Goal: Task Accomplishment & Management: Manage account settings

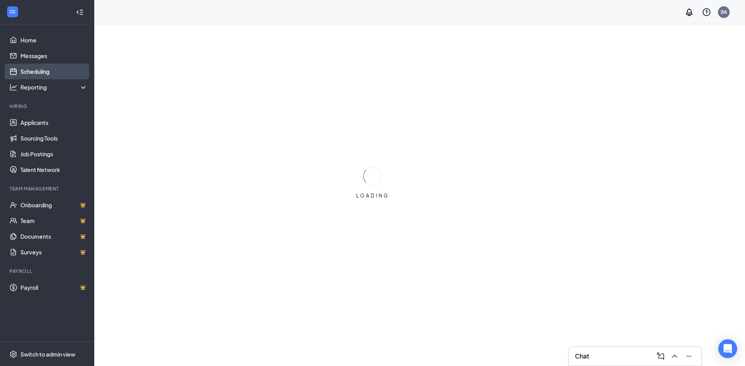
click at [40, 68] on link "Scheduling" at bounding box center [53, 72] width 67 height 16
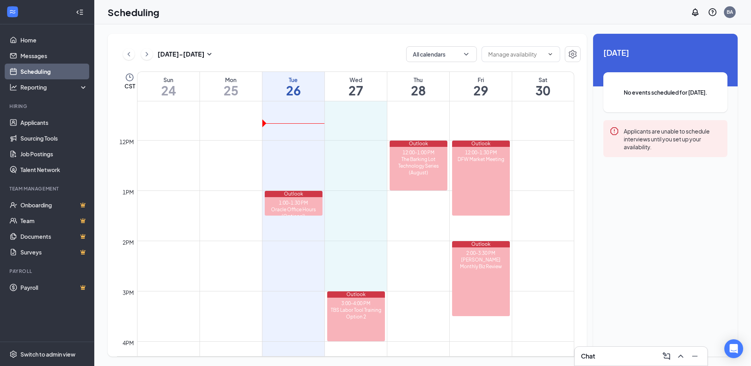
scroll to position [583, 0]
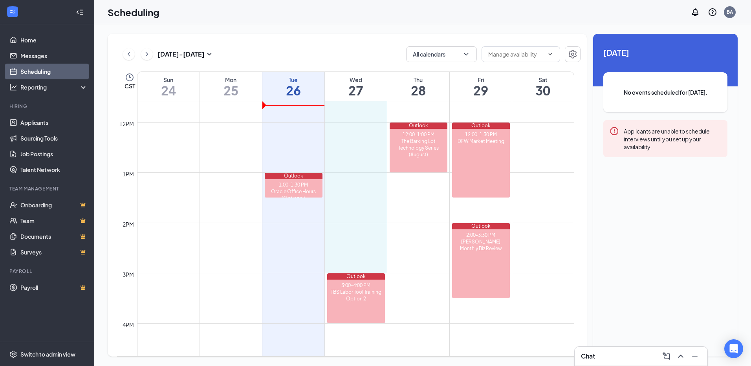
drag, startPoint x: 331, startPoint y: 157, endPoint x: 343, endPoint y: 273, distance: 116.9
click at [343, 273] on div "12am 1am 2am 3am 4am 5am 6am 7am 8am 9am 10am 11am 12pm 1pm 2pm 3pm 4pm 5pm 6pm…" at bounding box center [345, 122] width 457 height 1207
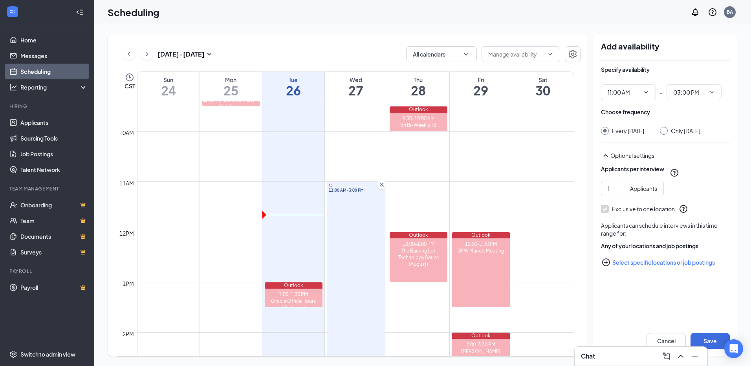
scroll to position [465, 0]
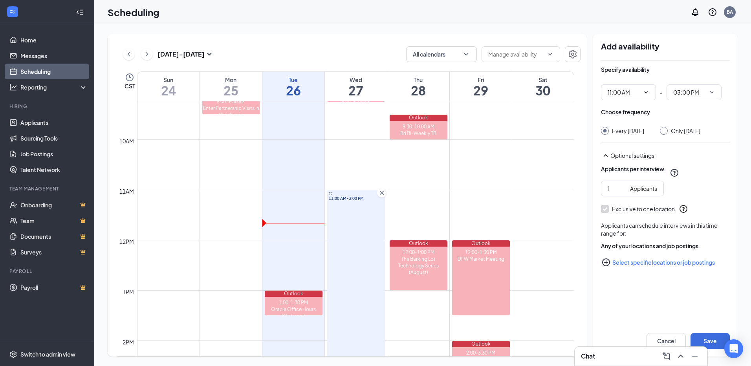
click at [666, 127] on input "Only [DATE]" at bounding box center [663, 130] width 6 height 6
radio input "true"
radio input "false"
click at [644, 270] on button "Select specific locations or job postings" at bounding box center [665, 263] width 129 height 16
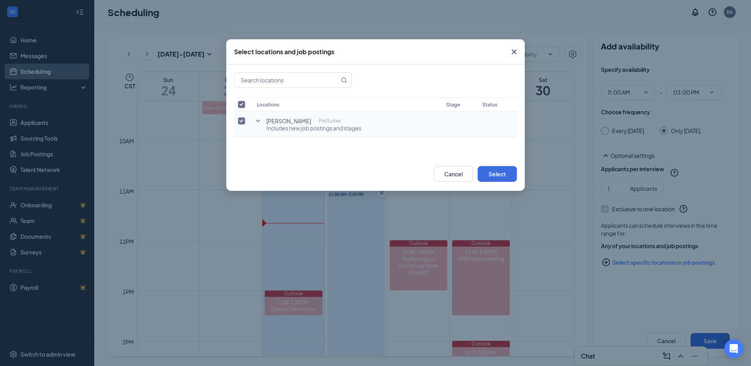
click at [261, 121] on icon "SmallChevronDown" at bounding box center [257, 120] width 9 height 9
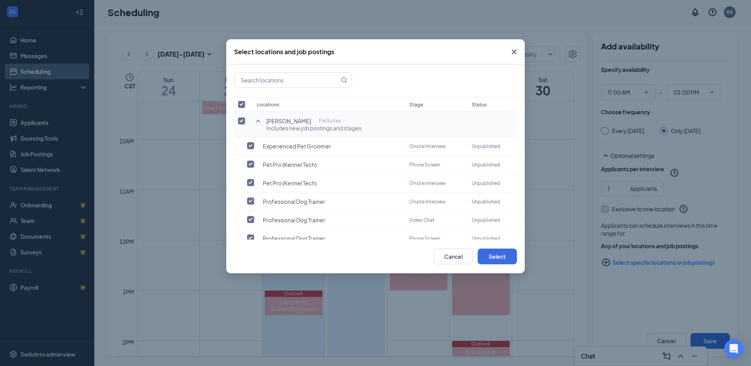
click at [240, 121] on input "checkbox" at bounding box center [241, 120] width 7 height 7
checkbox input "false"
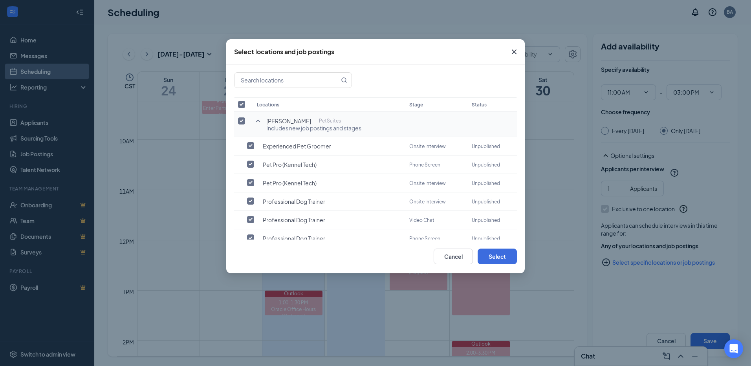
checkbox input "false"
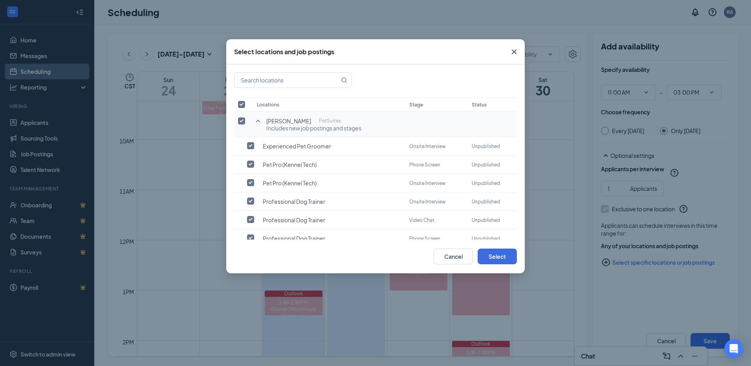
checkbox input "false"
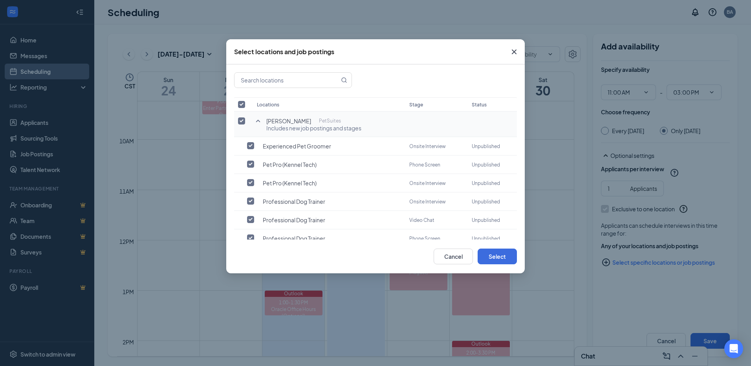
checkbox input "false"
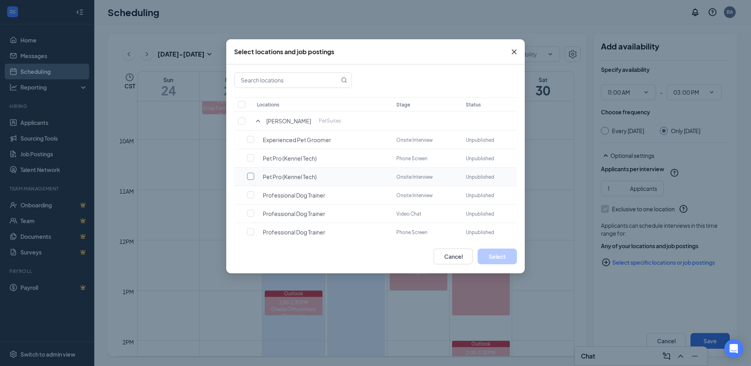
click at [252, 176] on input "checkbox" at bounding box center [250, 176] width 7 height 7
checkbox input "false"
checkbox input "true"
click at [496, 253] on button "Select" at bounding box center [497, 257] width 39 height 16
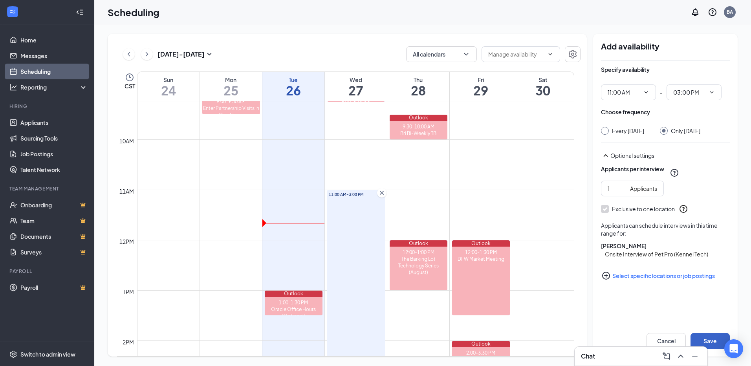
click at [697, 338] on button "Save" at bounding box center [710, 341] width 39 height 16
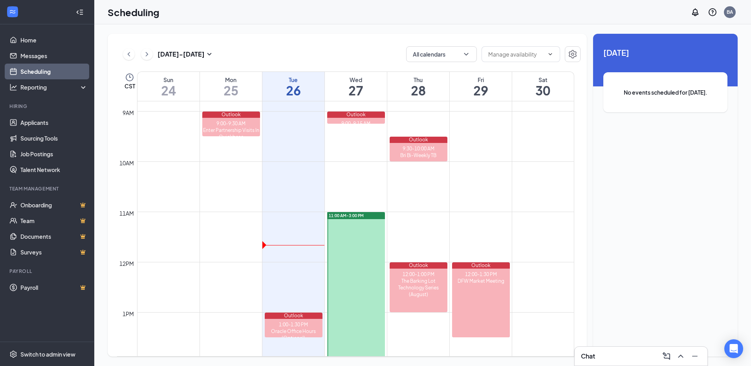
scroll to position [465, 0]
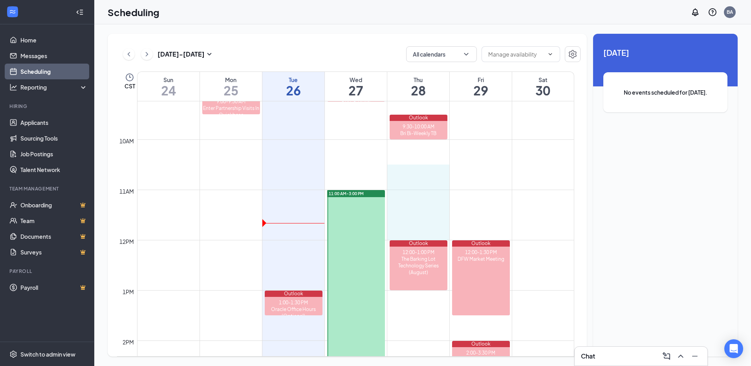
drag, startPoint x: 391, startPoint y: 170, endPoint x: 393, endPoint y: 230, distance: 60.6
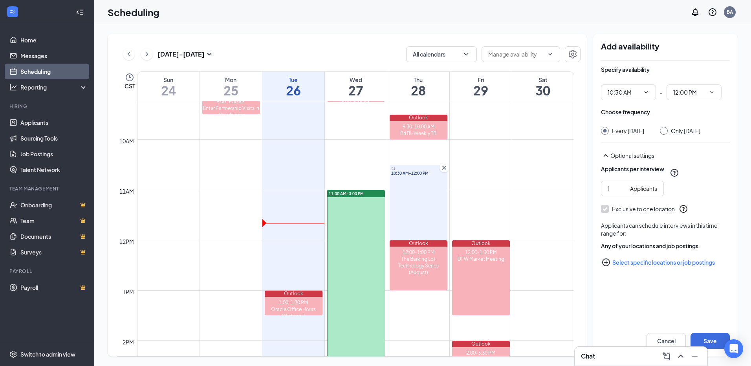
click at [668, 130] on div at bounding box center [664, 131] width 8 height 8
click at [668, 135] on div "Only [DATE]" at bounding box center [680, 131] width 40 height 8
click at [666, 132] on input "Only [DATE]" at bounding box center [663, 130] width 6 height 6
radio input "true"
radio input "false"
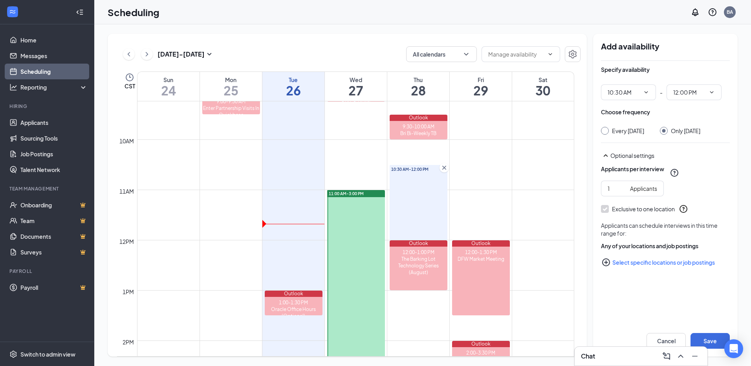
click at [610, 266] on icon "PlusCircle" at bounding box center [606, 263] width 8 height 8
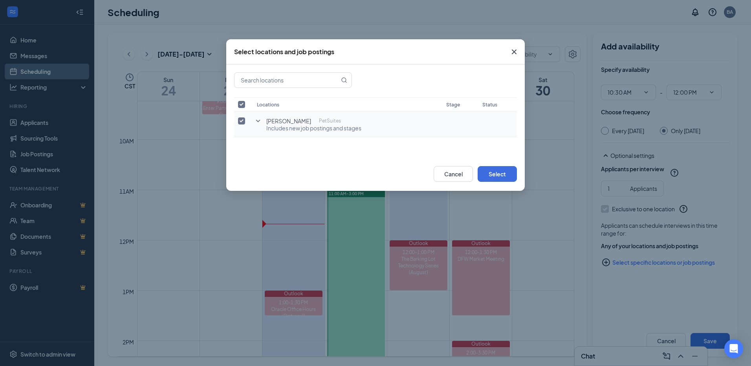
click at [244, 121] on input "checkbox" at bounding box center [241, 120] width 7 height 7
checkbox input "false"
click at [257, 121] on icon "SmallChevronDown" at bounding box center [257, 120] width 9 height 9
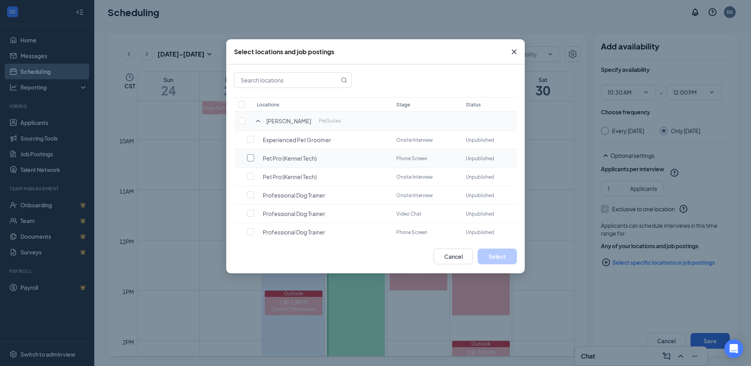
click at [250, 157] on input "checkbox" at bounding box center [250, 157] width 7 height 7
checkbox input "false"
checkbox input "true"
click at [487, 256] on button "Select" at bounding box center [497, 257] width 39 height 16
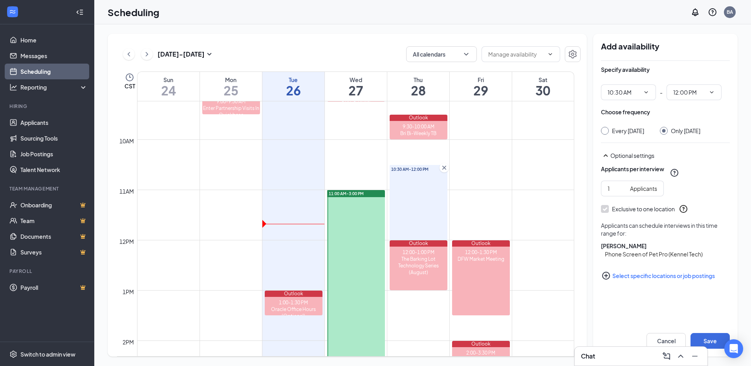
click at [713, 332] on div "Cancel Save" at bounding box center [665, 340] width 145 height 31
drag, startPoint x: 708, startPoint y: 336, endPoint x: 698, endPoint y: 336, distance: 9.8
click at [707, 336] on button "Save" at bounding box center [710, 341] width 39 height 16
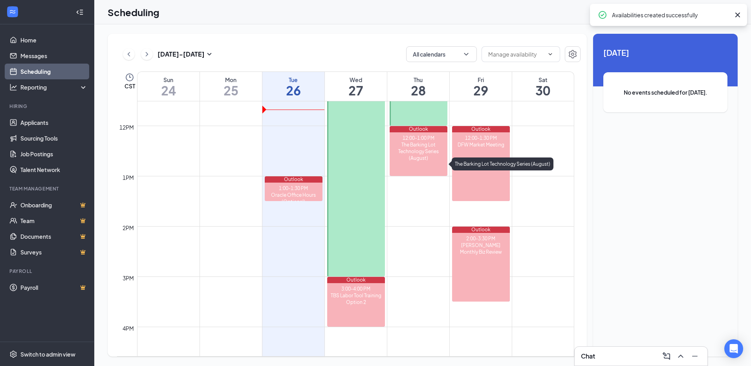
scroll to position [583, 0]
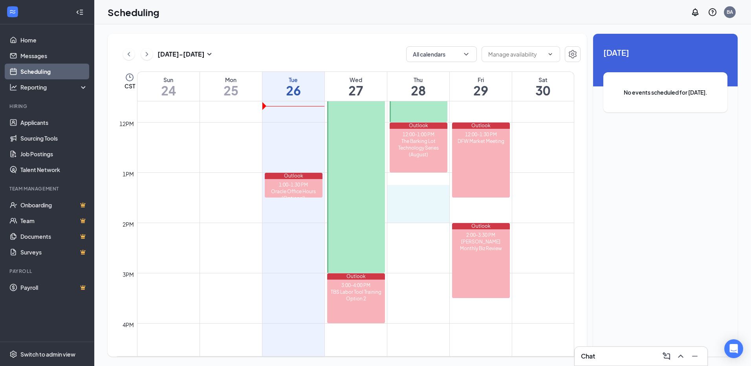
drag, startPoint x: 389, startPoint y: 197, endPoint x: 389, endPoint y: 211, distance: 13.4
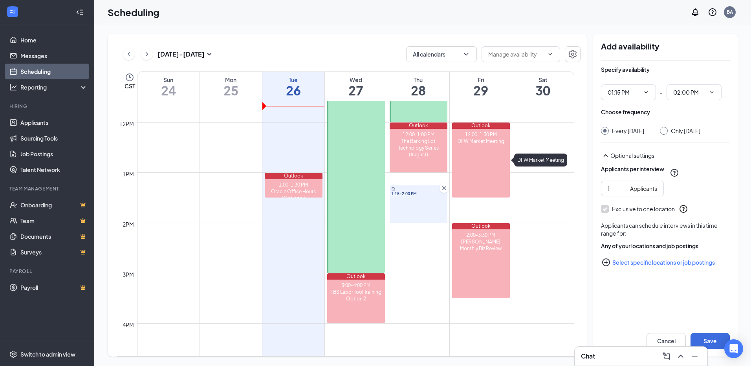
click at [446, 188] on icon "Cross" at bounding box center [444, 188] width 8 height 8
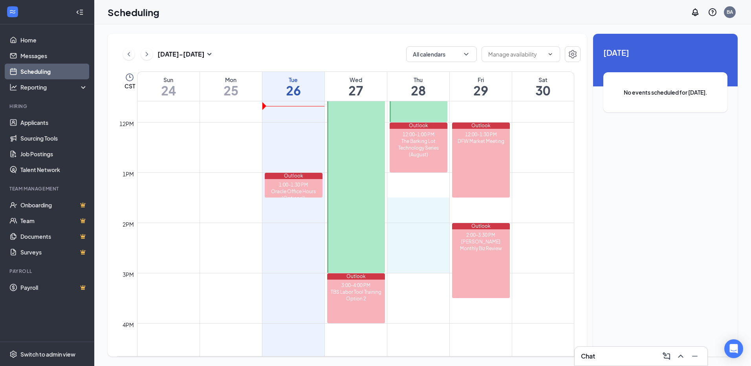
drag, startPoint x: 394, startPoint y: 204, endPoint x: 395, endPoint y: 268, distance: 63.7
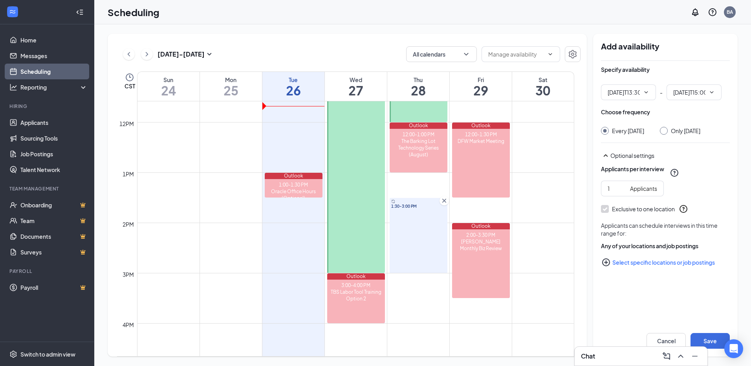
type input "01:30 PM"
type input "03:00 PM"
click at [666, 131] on input "Only [DATE]" at bounding box center [663, 130] width 6 height 6
radio input "true"
radio input "false"
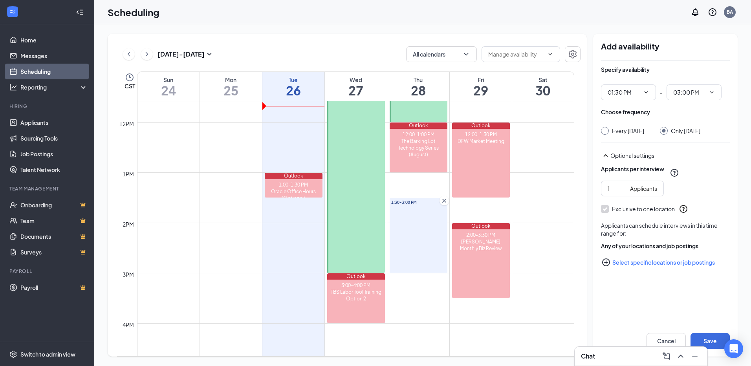
click at [614, 270] on button "Select specific locations or job postings" at bounding box center [665, 263] width 129 height 16
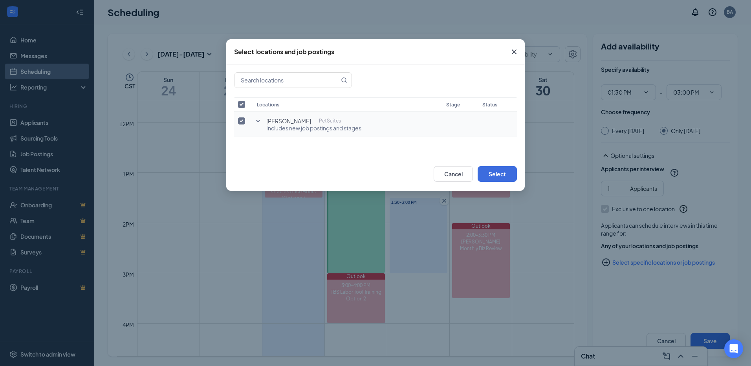
click at [244, 122] on input "checkbox" at bounding box center [241, 120] width 7 height 7
checkbox input "false"
click at [259, 120] on icon "SmallChevronDown" at bounding box center [257, 120] width 9 height 9
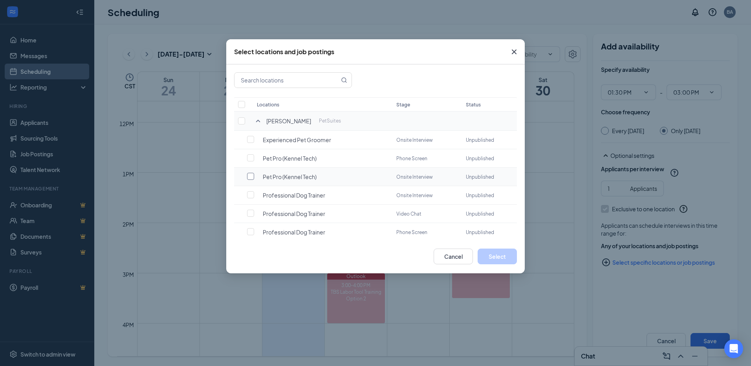
click at [252, 173] on input "checkbox" at bounding box center [250, 176] width 7 height 7
checkbox input "false"
checkbox input "true"
click at [496, 257] on button "Select" at bounding box center [497, 257] width 39 height 16
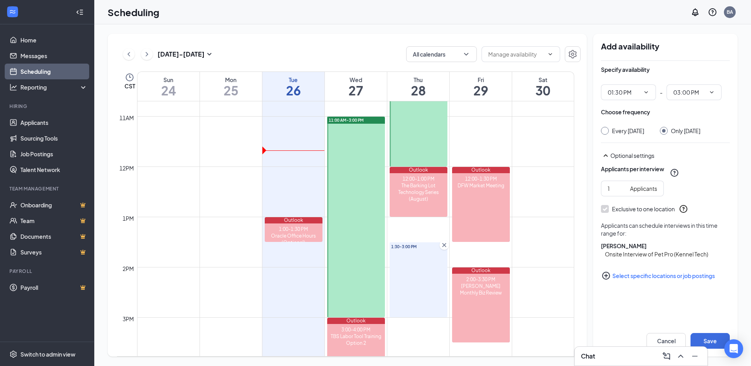
scroll to position [583, 0]
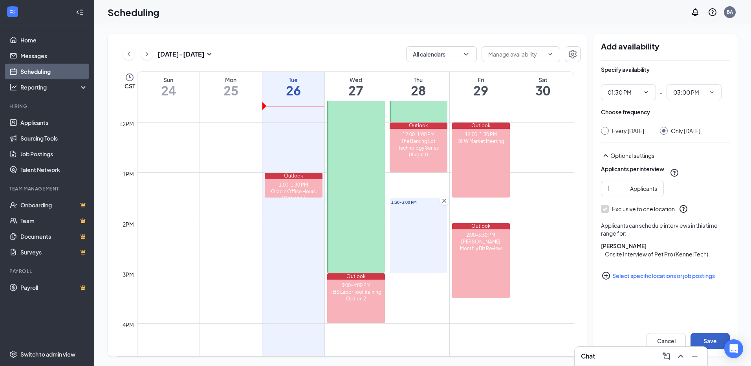
click at [701, 335] on button "Save" at bounding box center [710, 341] width 39 height 16
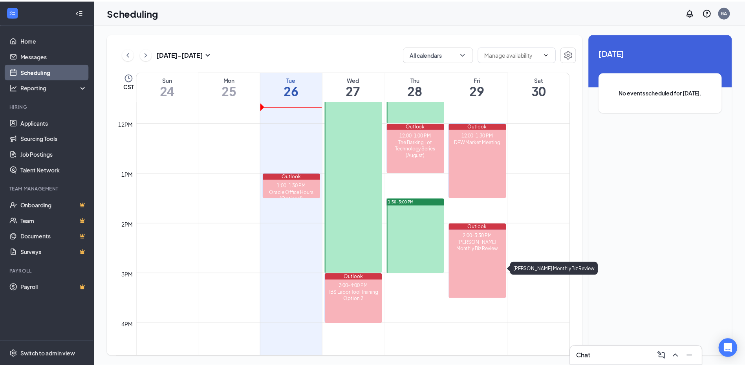
scroll to position [504, 0]
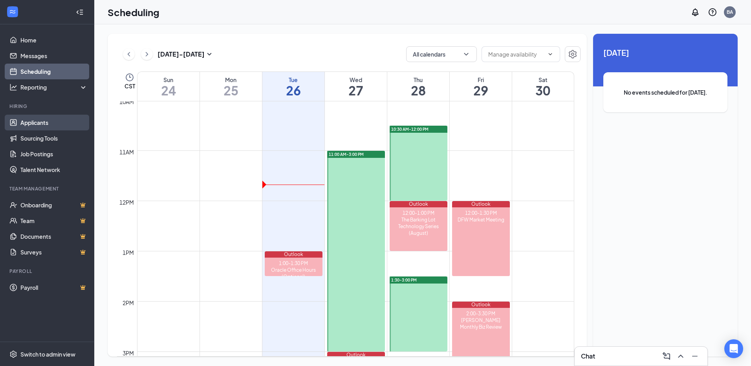
click at [34, 124] on link "Applicants" at bounding box center [53, 123] width 67 height 16
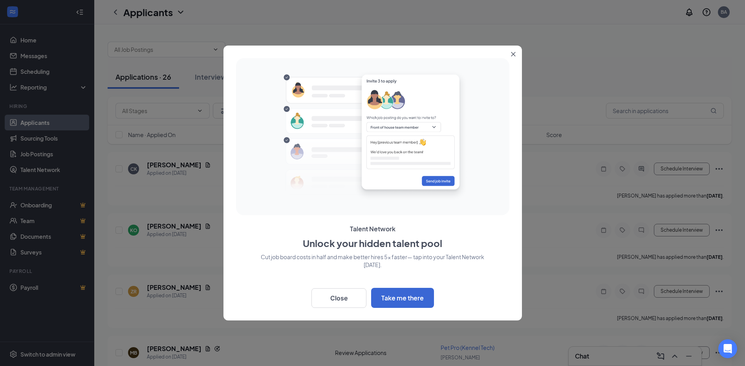
click at [183, 48] on div at bounding box center [372, 183] width 745 height 366
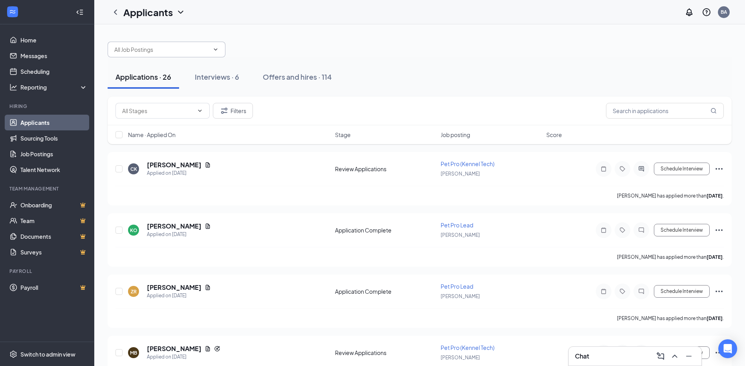
click at [183, 57] on div "Applications · 26 Interviews · 6 Offers and hires · 114" at bounding box center [420, 76] width 624 height 39
click at [173, 53] on input "text" at bounding box center [161, 49] width 95 height 9
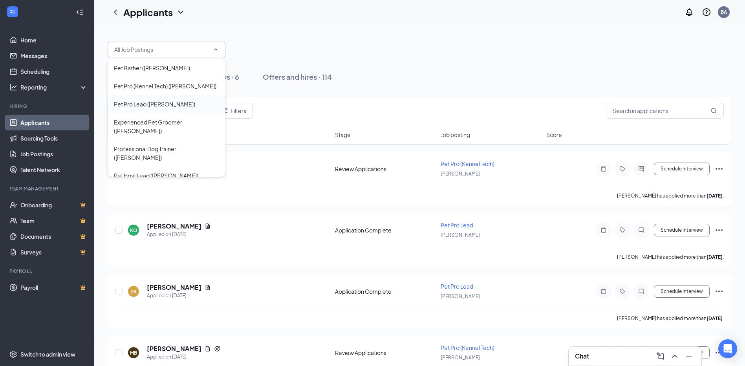
click at [149, 106] on div "Pet Pro Lead ([PERSON_NAME])" at bounding box center [154, 104] width 81 height 9
type input "Pet Pro Lead ([PERSON_NAME])"
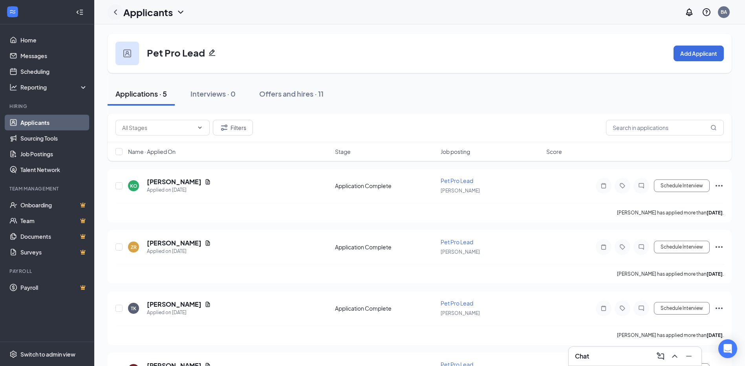
click at [117, 13] on icon "ChevronLeft" at bounding box center [115, 11] width 9 height 9
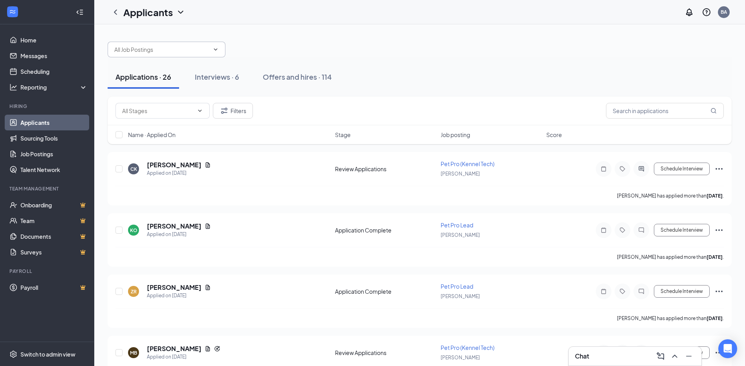
click at [160, 53] on input "text" at bounding box center [161, 49] width 95 height 9
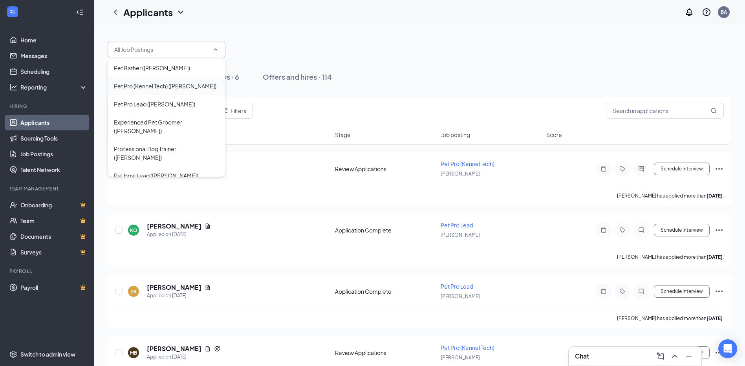
click at [144, 88] on div "Pet Pro (Kennel Tech) ([PERSON_NAME])" at bounding box center [165, 86] width 103 height 9
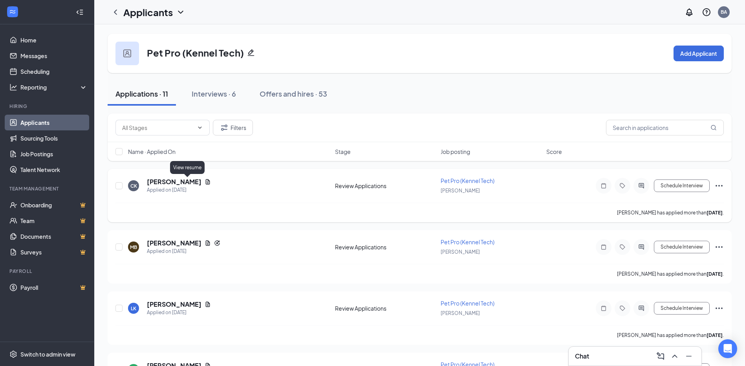
click at [205, 179] on icon "Document" at bounding box center [208, 182] width 6 height 6
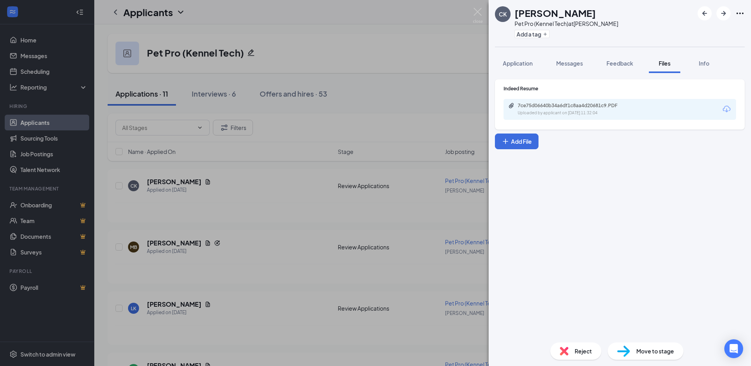
click at [537, 99] on div "7ce75d06640b34a6df1c8aa4d20681c9.PDF Uploaded by applicant on [DATE] 11:32:04" at bounding box center [620, 109] width 233 height 21
click at [539, 105] on div "7ce75d06640b34a6df1c8aa4d20681c9.PDF" at bounding box center [573, 106] width 110 height 6
click at [478, 11] on img at bounding box center [478, 15] width 10 height 15
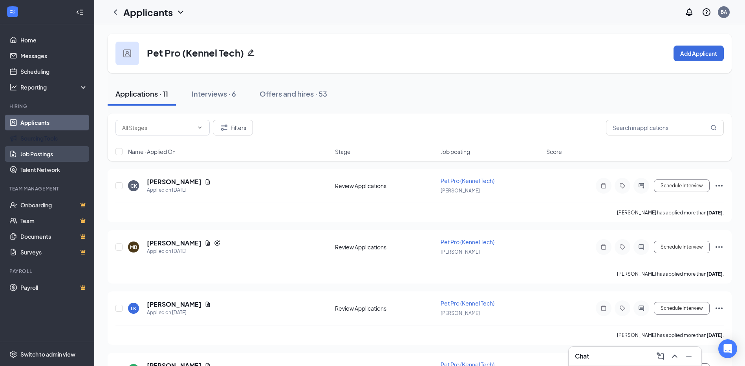
click at [39, 153] on link "Job Postings" at bounding box center [53, 154] width 67 height 16
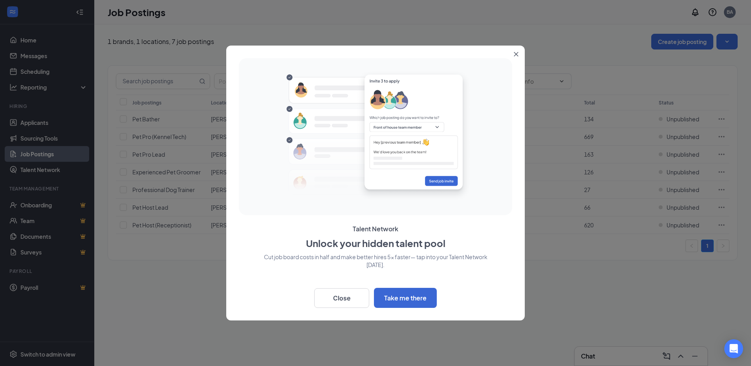
click at [516, 51] on button "Close" at bounding box center [518, 53] width 14 height 14
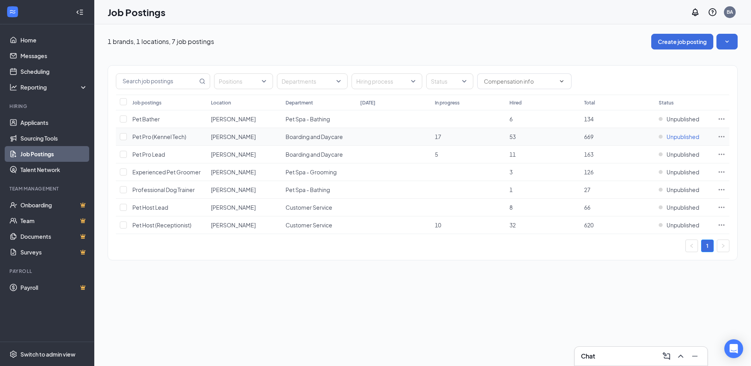
click at [677, 137] on span "Unpublished" at bounding box center [683, 137] width 33 height 8
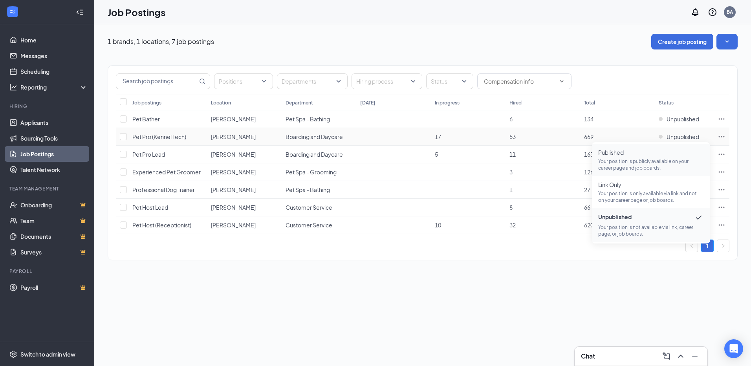
click at [608, 157] on span "Published Your position is publicly available on your career page and job board…" at bounding box center [650, 160] width 105 height 23
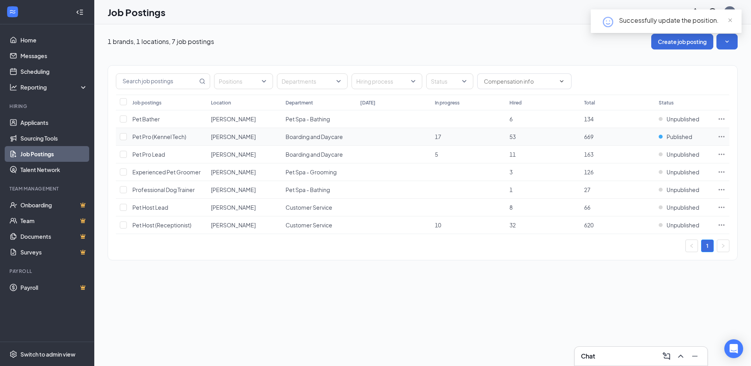
click at [723, 136] on icon "Ellipses" at bounding box center [722, 137] width 8 height 8
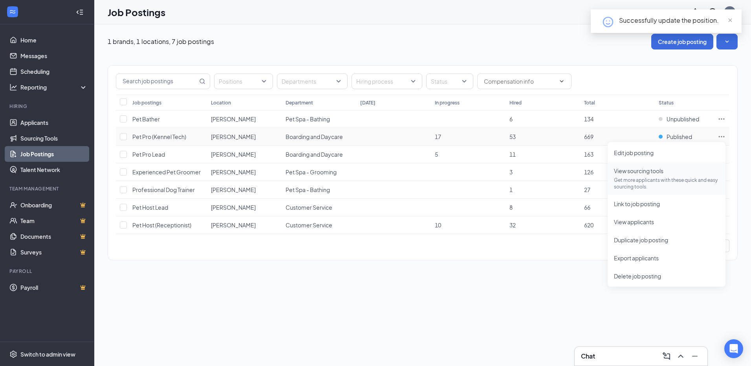
click at [638, 181] on p "Get more applicants with these quick and easy sourcing tools." at bounding box center [666, 183] width 105 height 13
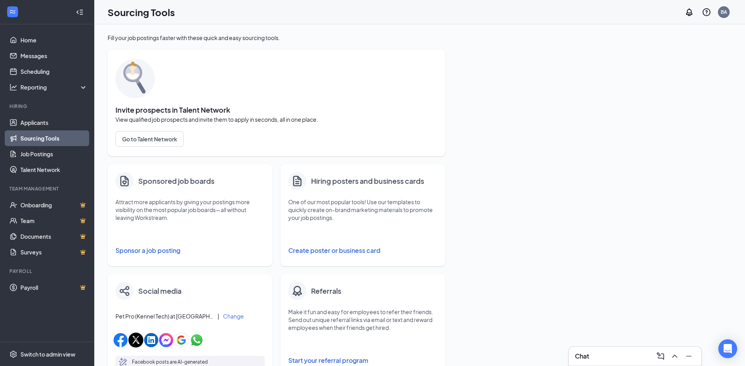
click at [160, 246] on button "Sponsor a job posting" at bounding box center [190, 251] width 149 height 16
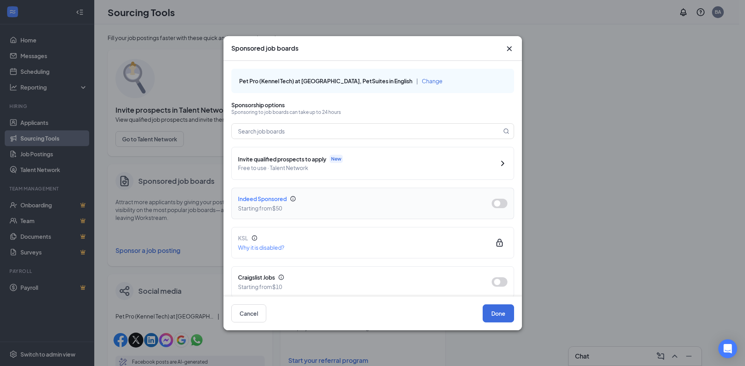
click at [497, 204] on button "button" at bounding box center [500, 203] width 16 height 9
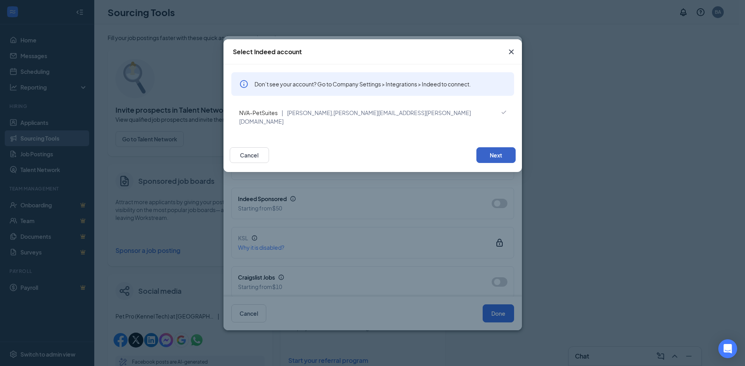
click at [504, 147] on button "Next" at bounding box center [496, 155] width 39 height 16
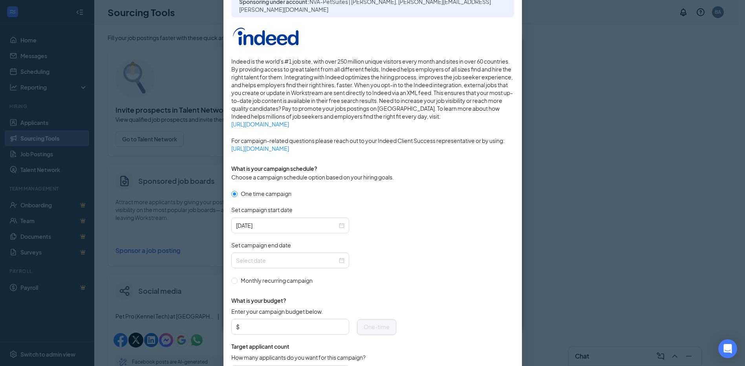
scroll to position [118, 0]
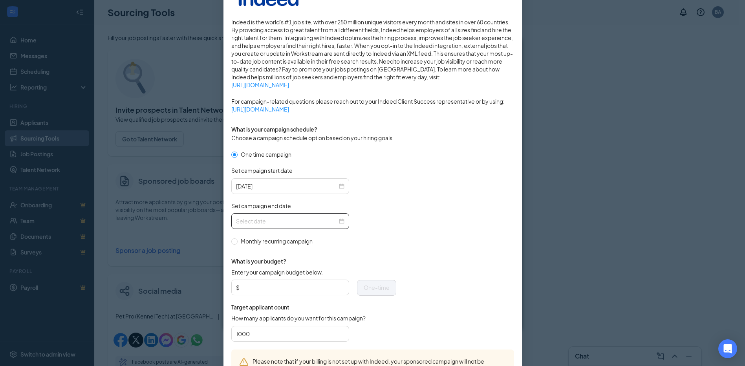
click at [341, 224] on div at bounding box center [290, 221] width 108 height 9
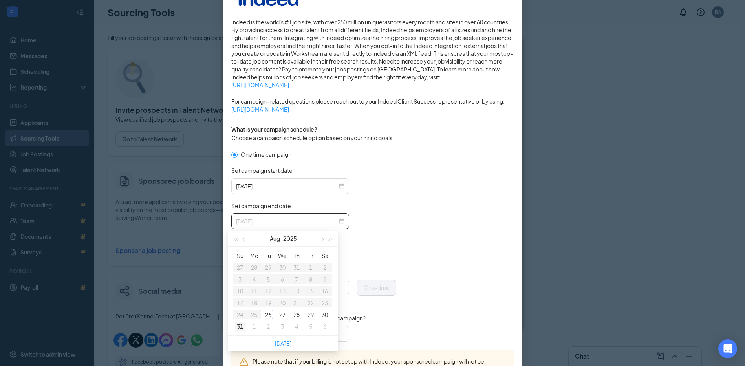
type input "[DATE]"
click at [240, 330] on div "31" at bounding box center [239, 326] width 9 height 9
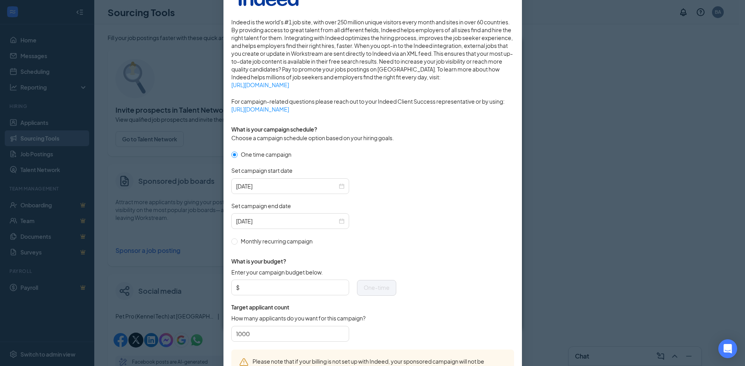
click at [407, 241] on form "One time campaign Set campaign start date [DATE] Set campaign end date [DATE] M…" at bounding box center [372, 250] width 283 height 200
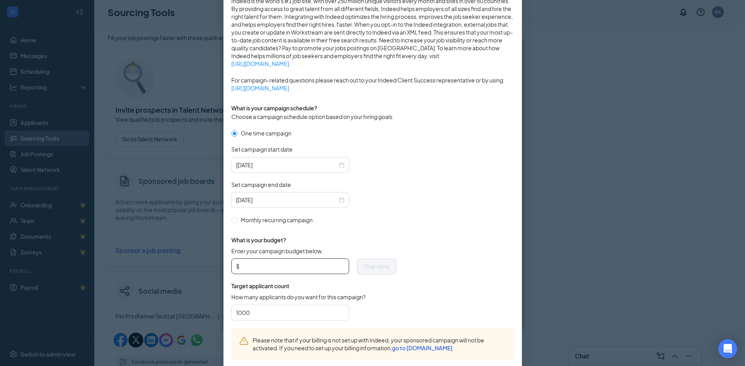
scroll to position [184, 0]
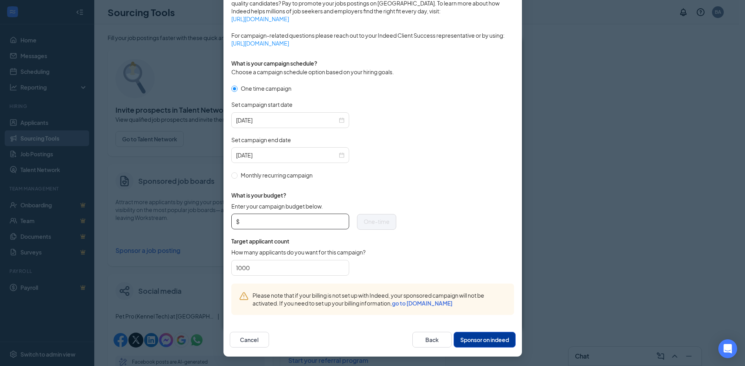
click at [297, 225] on input "Enter your campaign budget below." at bounding box center [292, 222] width 103 height 12
type input "50"
click at [416, 184] on form "One time campaign Set campaign start date [DATE] Set campaign end date [DATE] M…" at bounding box center [372, 184] width 283 height 200
drag, startPoint x: 299, startPoint y: 270, endPoint x: 187, endPoint y: 265, distance: 111.7
click at [187, 265] on div "Publish to Indeed Sponsorship Sponsoring under account: NVA-PetSuites | [PERSON…" at bounding box center [372, 183] width 745 height 366
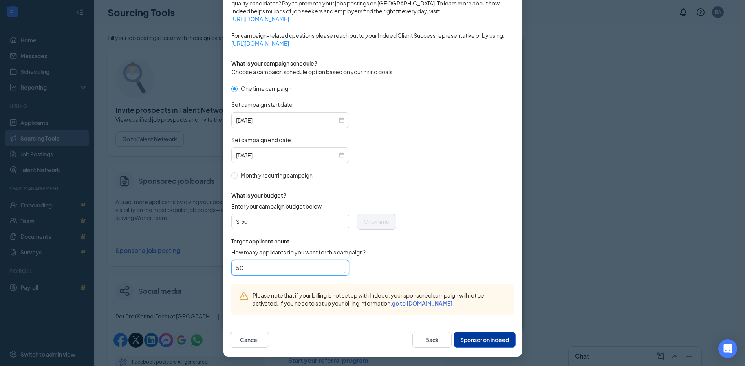
type input "50"
click at [378, 260] on div "50" at bounding box center [313, 268] width 165 height 16
click at [466, 338] on button "Sponsor on indeed" at bounding box center [485, 340] width 62 height 16
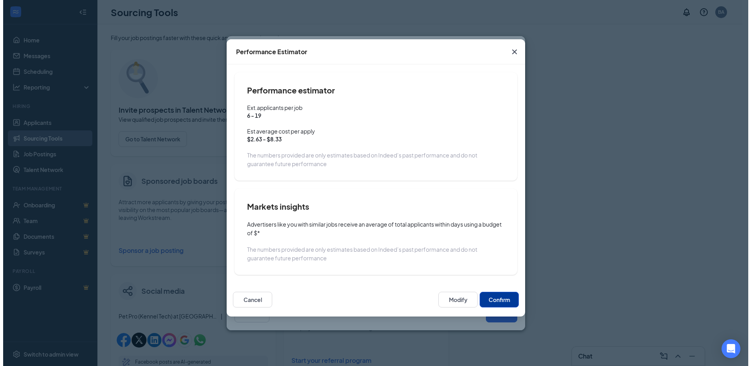
scroll to position [145, 0]
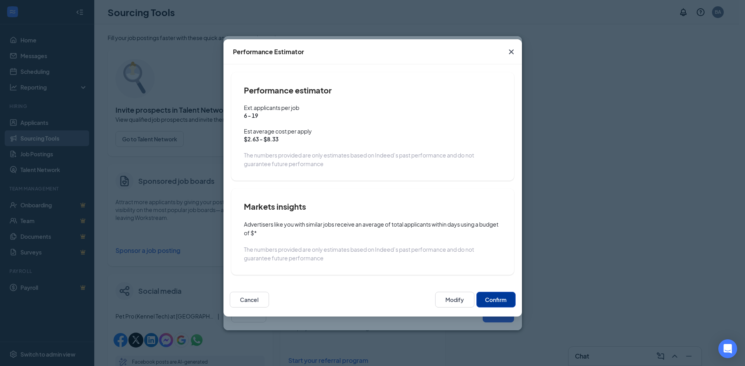
click at [508, 301] on button "Confirm" at bounding box center [496, 300] width 39 height 16
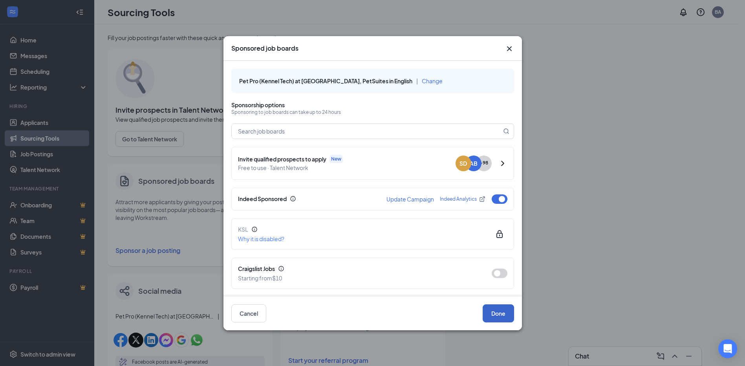
click at [504, 310] on button "Done" at bounding box center [498, 313] width 31 height 18
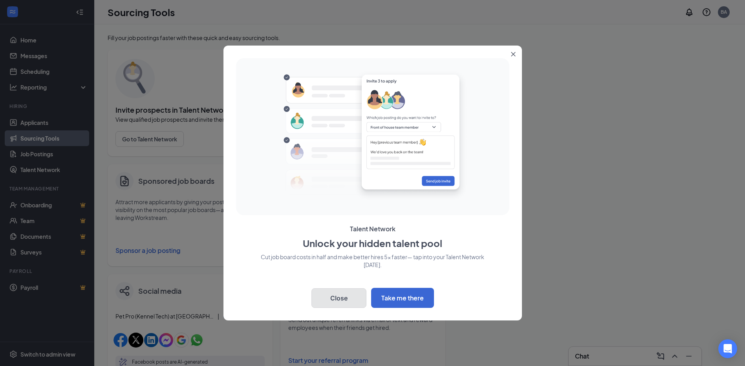
click at [346, 290] on button "Close" at bounding box center [339, 298] width 55 height 20
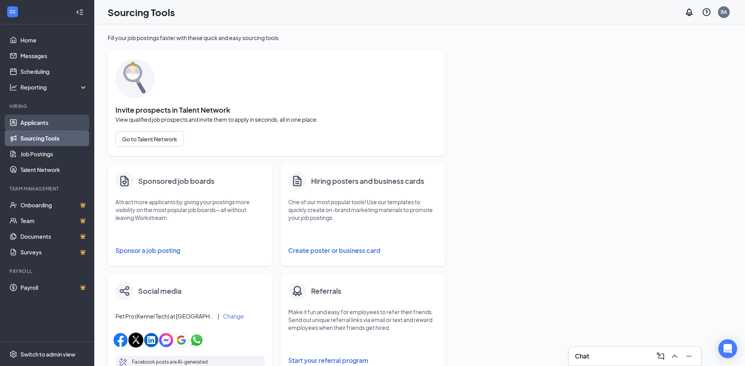
click at [38, 124] on link "Applicants" at bounding box center [53, 123] width 67 height 16
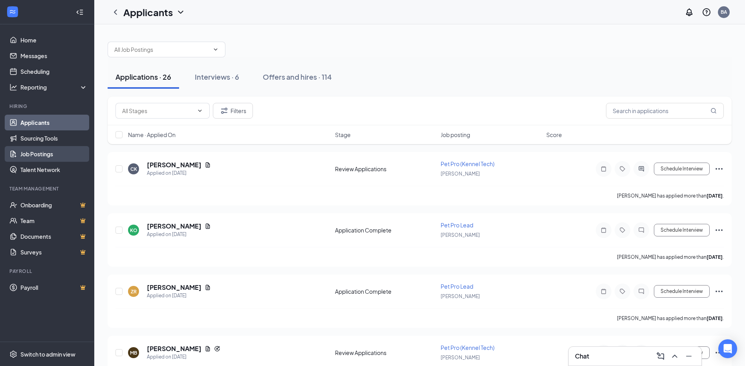
click at [39, 161] on link "Job Postings" at bounding box center [53, 154] width 67 height 16
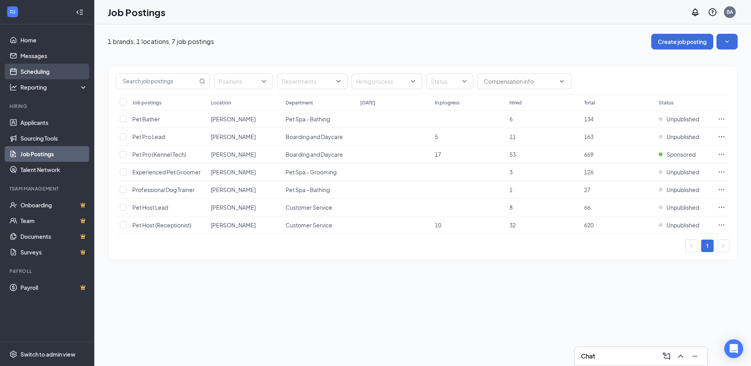
click at [33, 72] on link "Scheduling" at bounding box center [53, 72] width 67 height 16
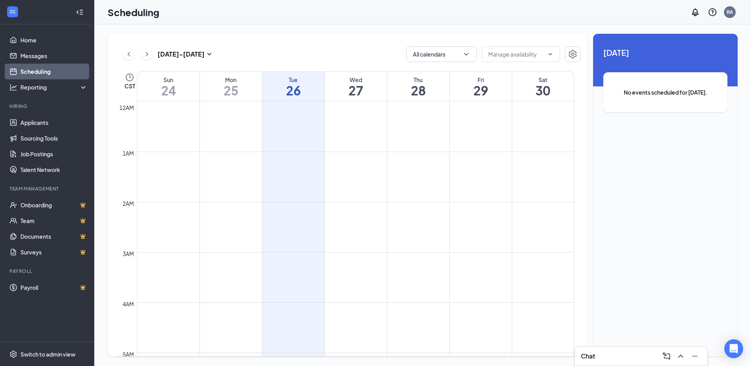
scroll to position [386, 0]
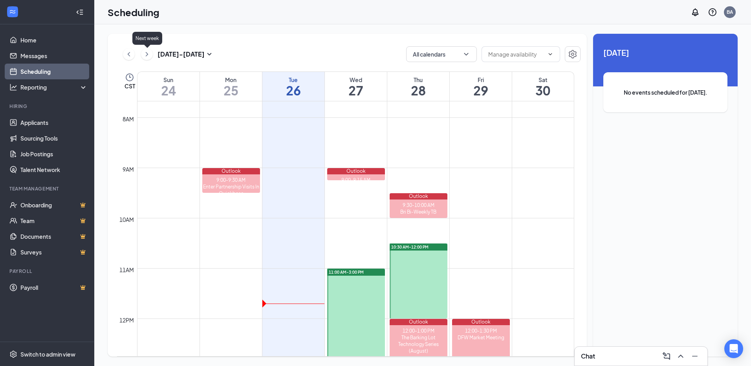
click at [144, 53] on icon "ChevronRight" at bounding box center [147, 54] width 8 height 9
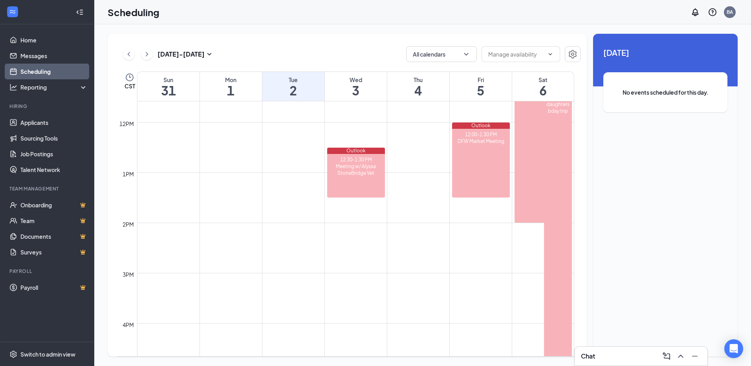
scroll to position [622, 0]
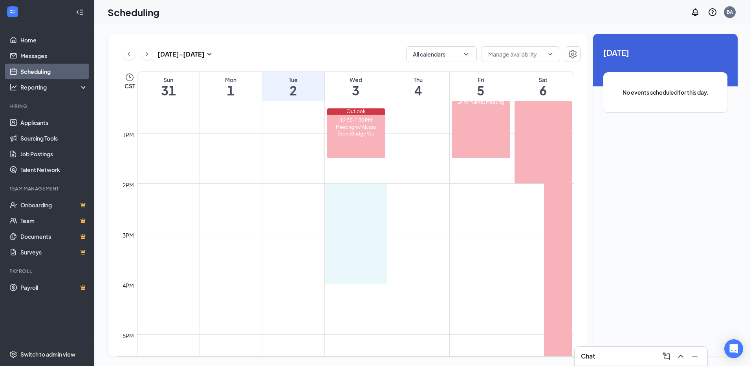
drag, startPoint x: 335, startPoint y: 188, endPoint x: 344, endPoint y: 271, distance: 83.8
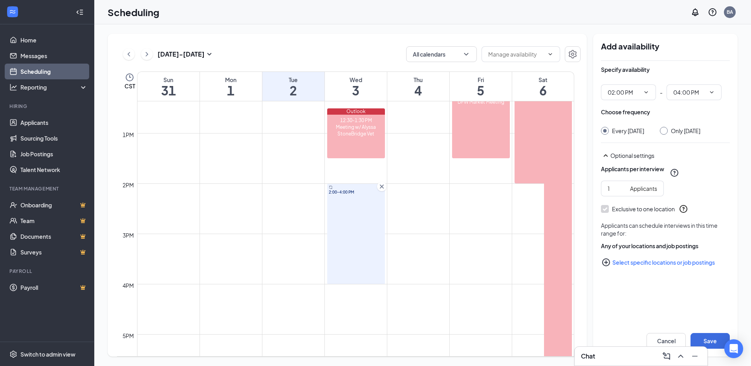
click at [666, 130] on input "Only [DATE]" at bounding box center [663, 130] width 6 height 6
radio input "true"
radio input "false"
click at [657, 270] on button "Select specific locations or job postings" at bounding box center [665, 263] width 129 height 16
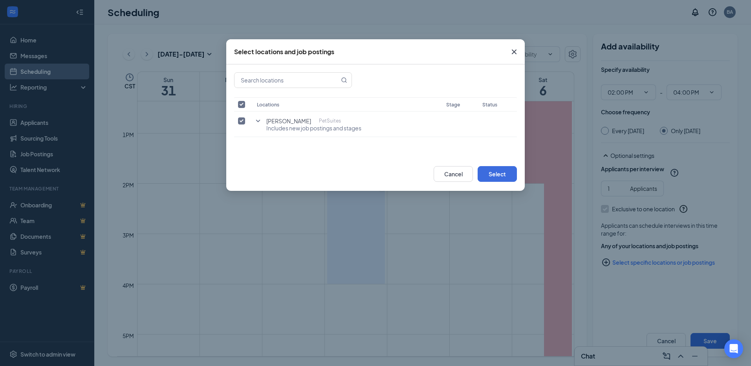
click at [240, 106] on input "checkbox" at bounding box center [241, 104] width 7 height 7
checkbox input "false"
click at [256, 120] on icon "SmallChevronDown" at bounding box center [257, 120] width 9 height 9
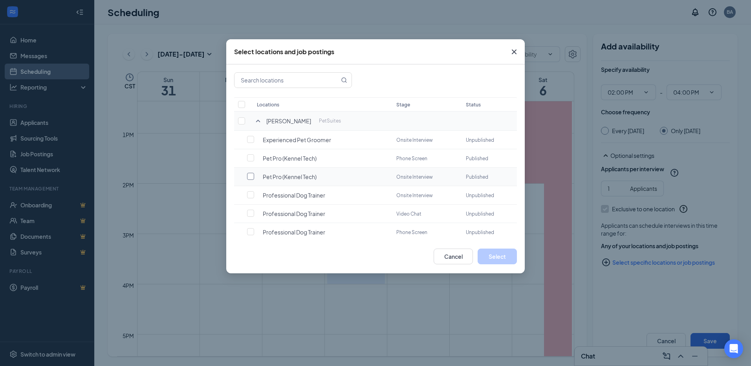
click at [253, 177] on input "checkbox" at bounding box center [250, 176] width 7 height 7
checkbox input "false"
checkbox input "true"
click at [501, 257] on button "Select" at bounding box center [497, 257] width 39 height 16
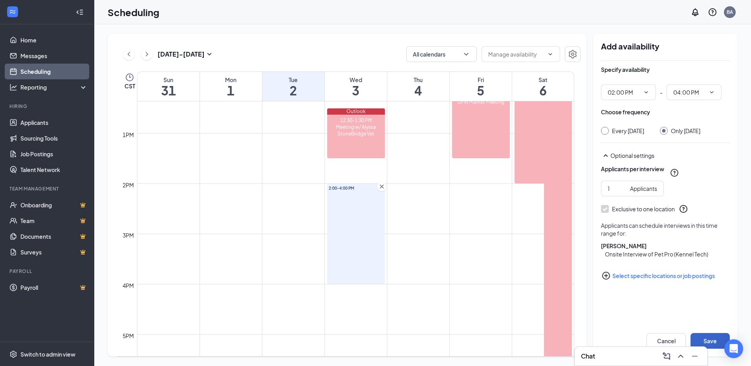
click at [705, 338] on button "Save" at bounding box center [710, 341] width 39 height 16
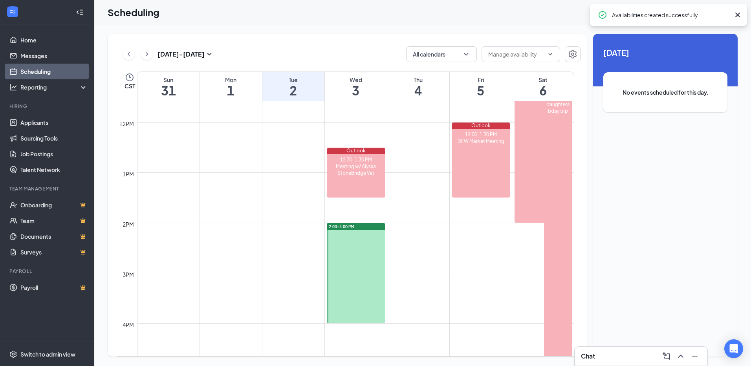
scroll to position [543, 0]
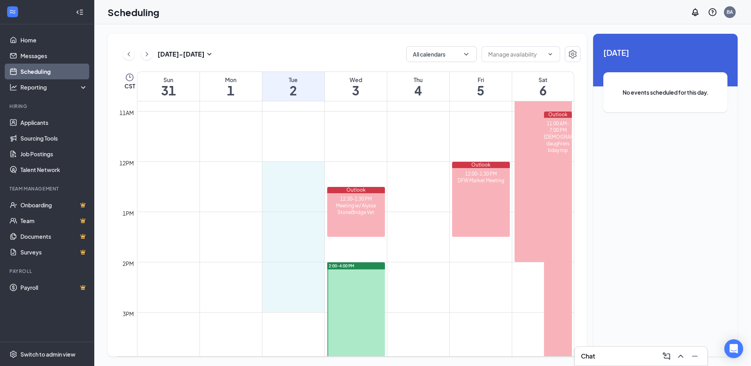
drag, startPoint x: 265, startPoint y: 166, endPoint x: 273, endPoint y: 301, distance: 135.0
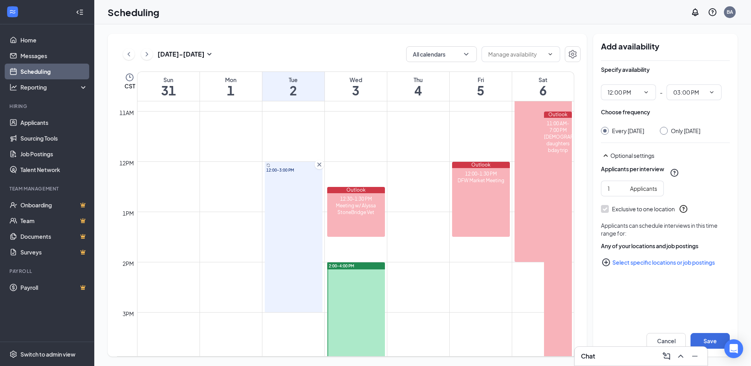
click at [691, 130] on div "Only [DATE]" at bounding box center [685, 131] width 29 height 8
click at [666, 130] on input "Only [DATE]" at bounding box center [663, 130] width 6 height 6
radio input "true"
radio input "false"
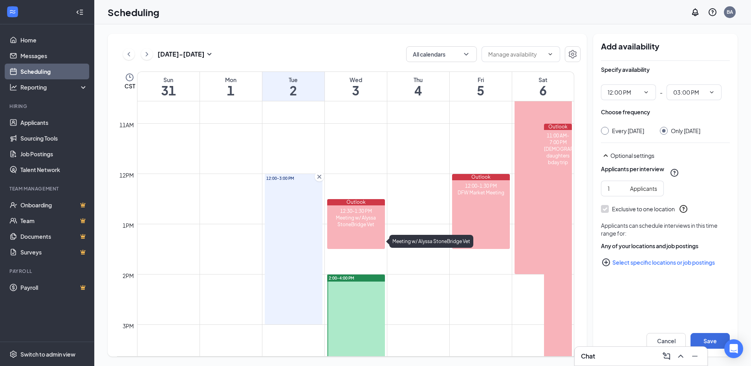
scroll to position [543, 0]
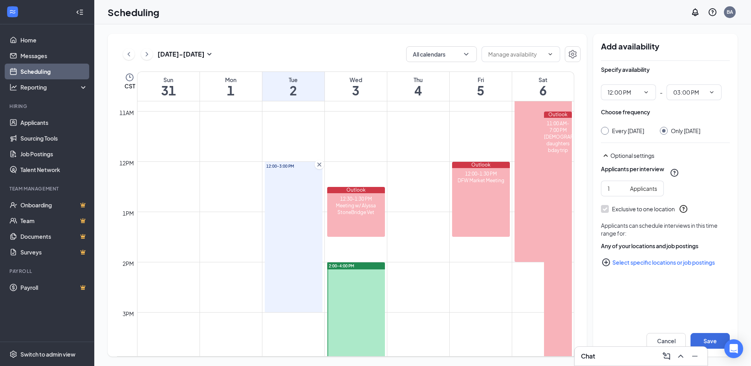
click at [669, 264] on button "Select specific locations or job postings" at bounding box center [665, 263] width 129 height 16
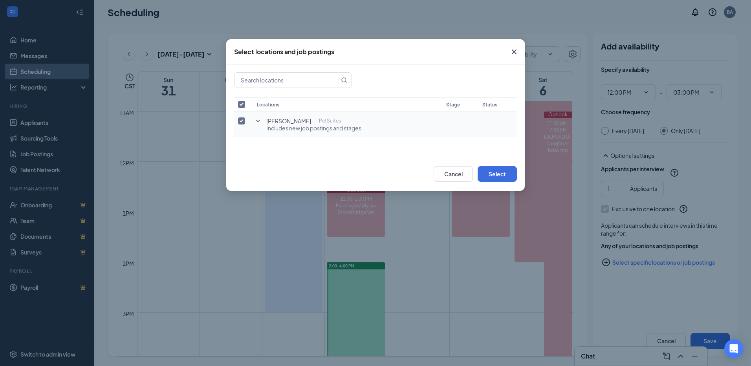
click at [259, 119] on icon "SmallChevronDown" at bounding box center [257, 120] width 9 height 9
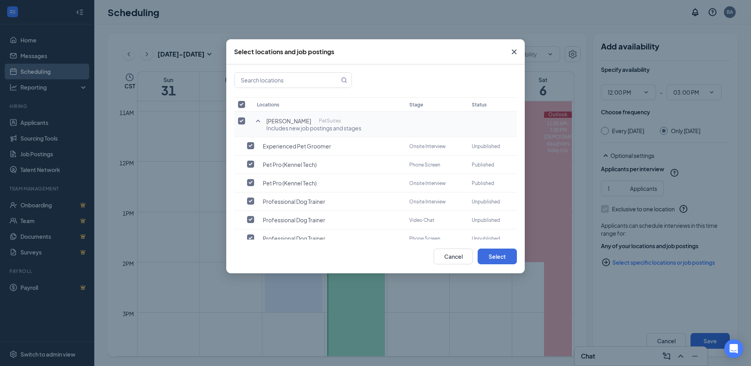
click at [244, 122] on input "checkbox" at bounding box center [241, 120] width 7 height 7
checkbox input "false"
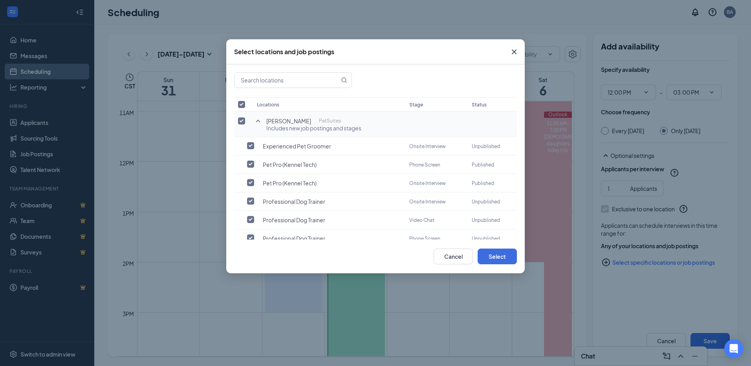
checkbox input "false"
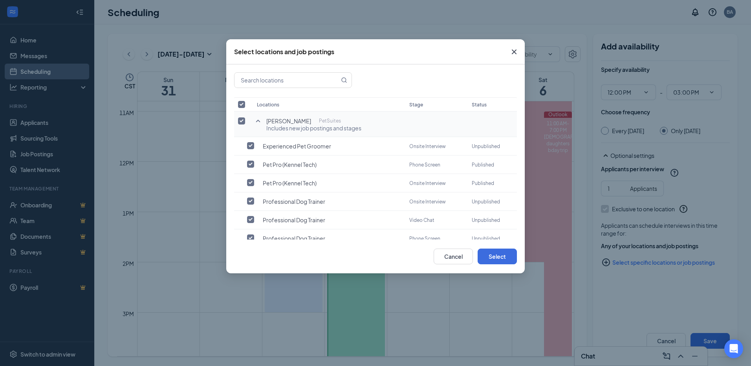
checkbox input "false"
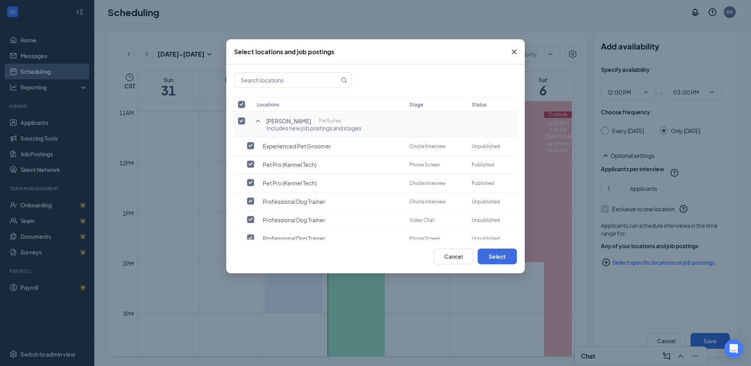
checkbox input "false"
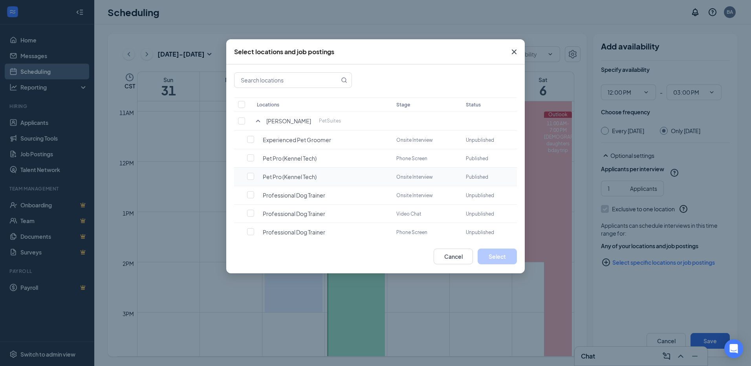
click at [245, 176] on td at bounding box center [243, 177] width 19 height 18
click at [250, 179] on input "checkbox" at bounding box center [250, 176] width 7 height 7
checkbox input "false"
checkbox input "true"
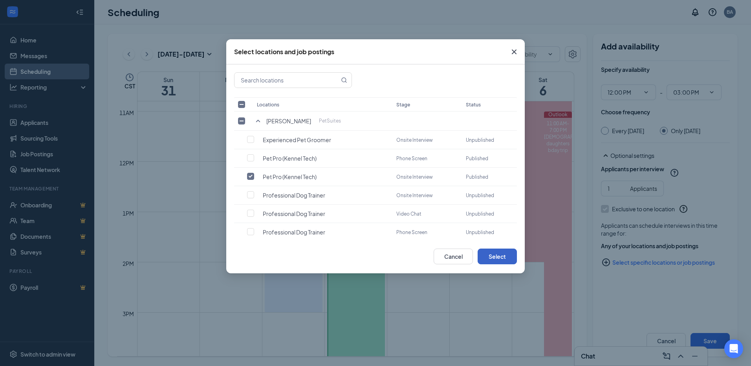
click at [506, 263] on button "Select" at bounding box center [497, 257] width 39 height 16
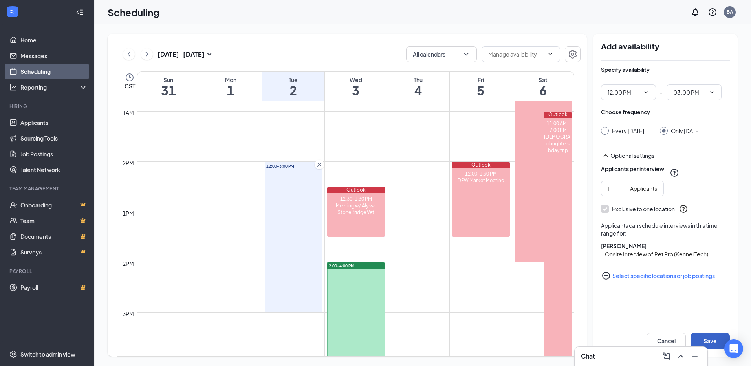
click at [709, 341] on button "Save" at bounding box center [710, 341] width 39 height 16
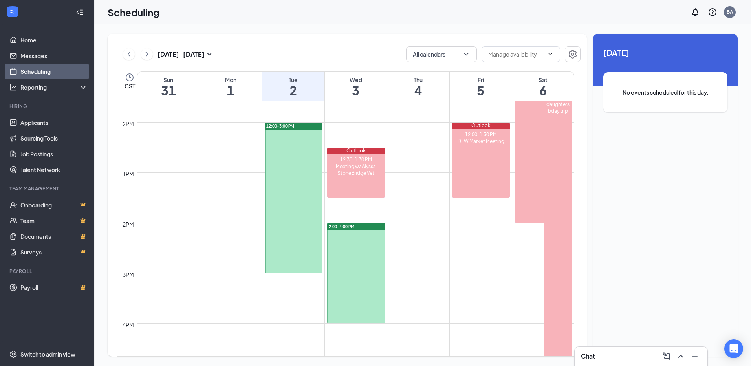
scroll to position [504, 0]
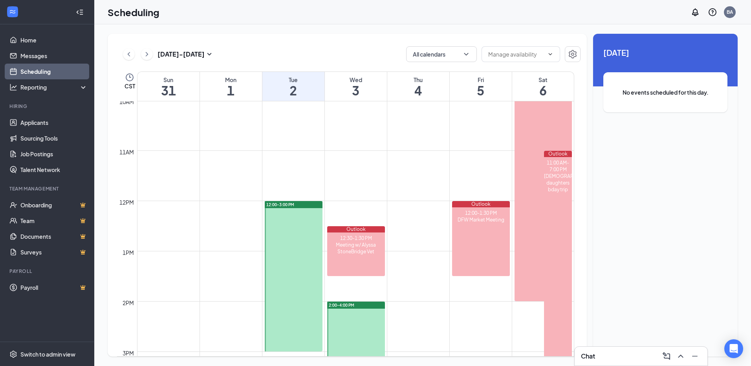
click at [122, 55] on div "[DATE] - [DATE] All calendars" at bounding box center [349, 54] width 464 height 16
click at [128, 55] on icon "ChevronLeft" at bounding box center [129, 54] width 2 height 4
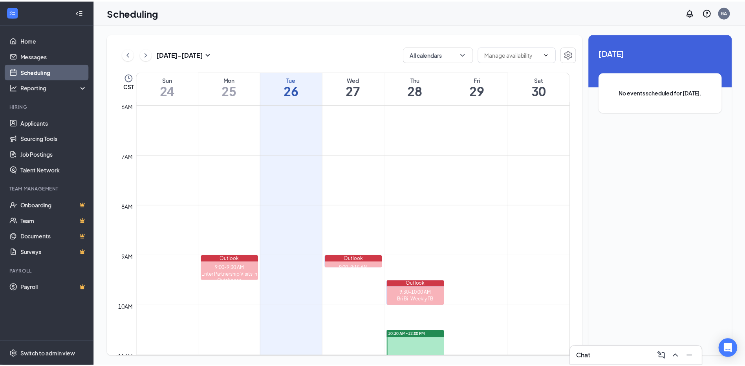
scroll to position [229, 0]
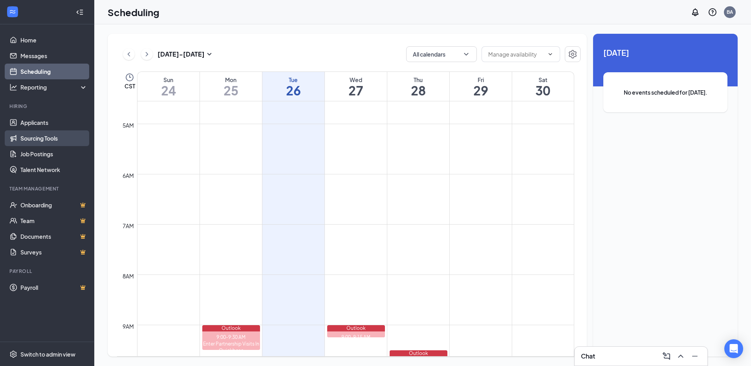
drag, startPoint x: 57, startPoint y: 132, endPoint x: 59, endPoint y: 127, distance: 4.7
click at [57, 131] on link "Sourcing Tools" at bounding box center [53, 138] width 67 height 16
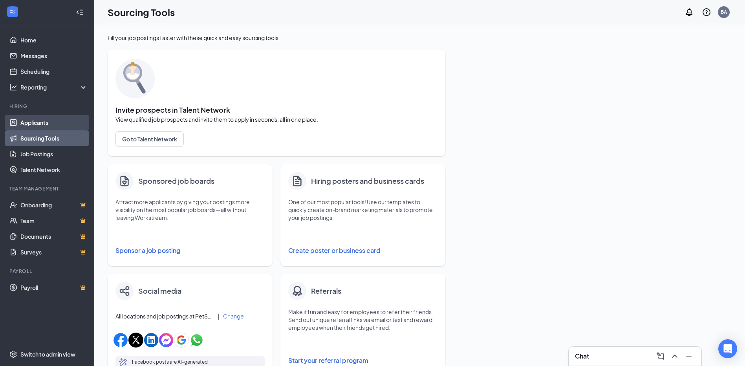
click at [58, 124] on link "Applicants" at bounding box center [53, 123] width 67 height 16
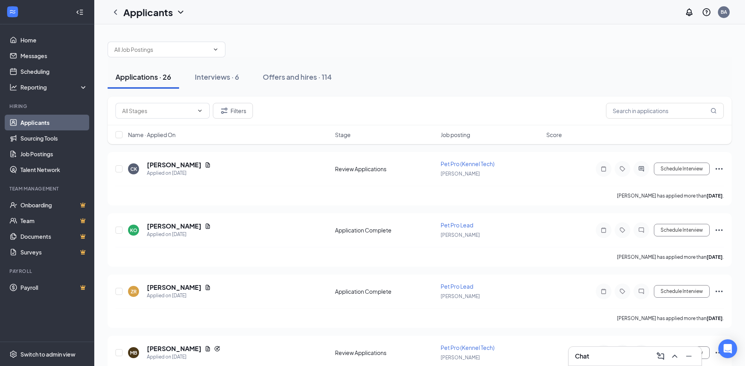
click at [361, 35] on div at bounding box center [420, 46] width 624 height 24
drag, startPoint x: 26, startPoint y: 150, endPoint x: 29, endPoint y: 139, distance: 11.3
click at [26, 150] on link "Job Postings" at bounding box center [53, 154] width 67 height 16
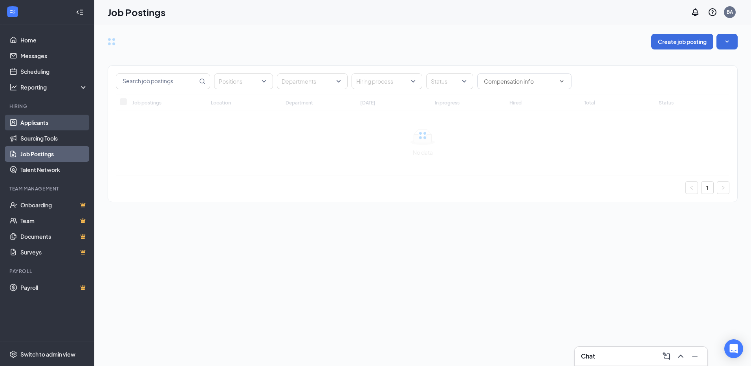
click at [35, 121] on link "Applicants" at bounding box center [53, 123] width 67 height 16
